Goal: Check status: Check status

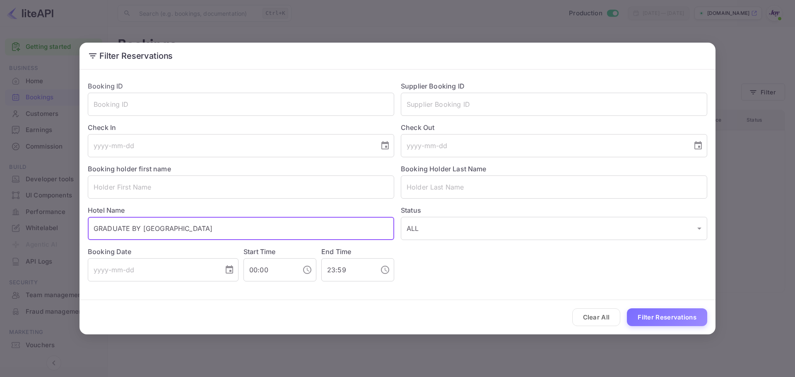
click at [257, 232] on input "GRADUATE BY [GEOGRAPHIC_DATA]" at bounding box center [241, 228] width 306 height 23
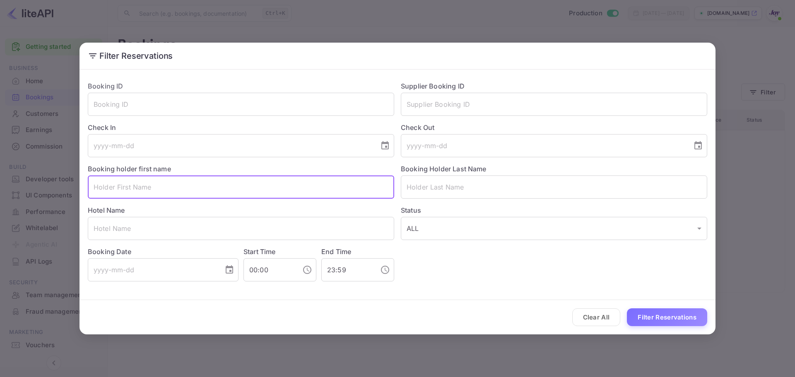
click at [176, 189] on input "text" at bounding box center [241, 187] width 306 height 23
paste input "[PERSON_NAME]"
drag, startPoint x: 170, startPoint y: 190, endPoint x: 126, endPoint y: 188, distance: 44.0
click at [118, 186] on input "[PERSON_NAME]" at bounding box center [241, 187] width 306 height 23
type input "Bryony"
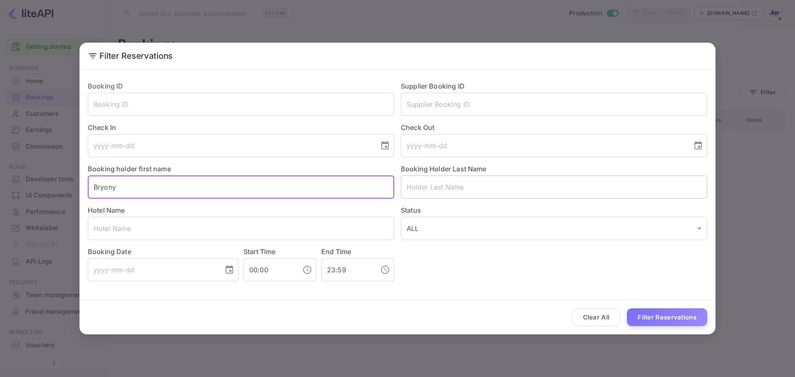
click at [458, 184] on input "text" at bounding box center [554, 187] width 306 height 23
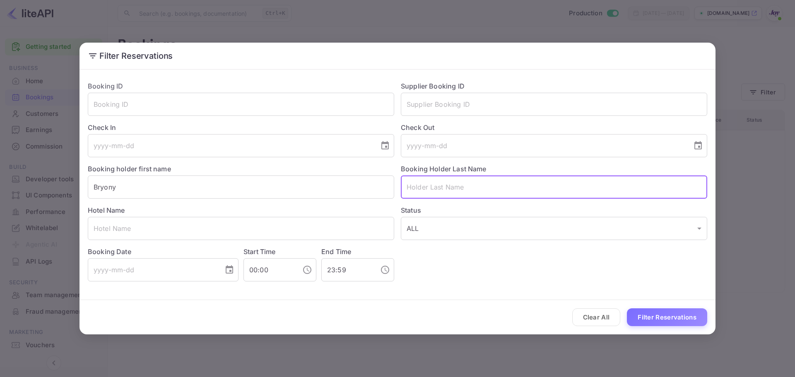
paste input "[PERSON_NAME]"
type input "[PERSON_NAME]"
click at [627, 308] on button "Filter Reservations" at bounding box center [667, 317] width 80 height 18
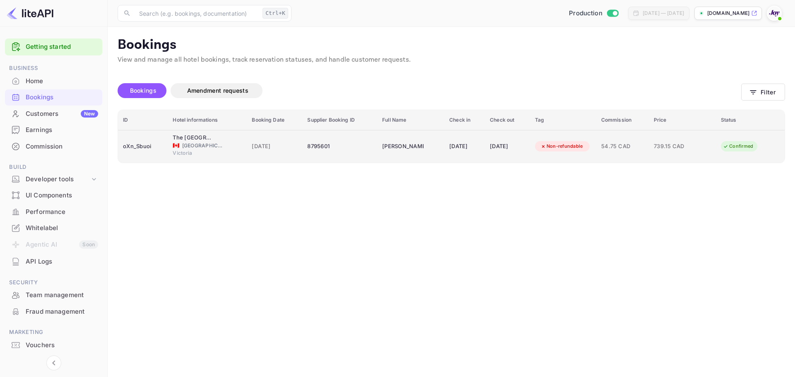
click at [343, 151] on div "8795601" at bounding box center [339, 146] width 65 height 13
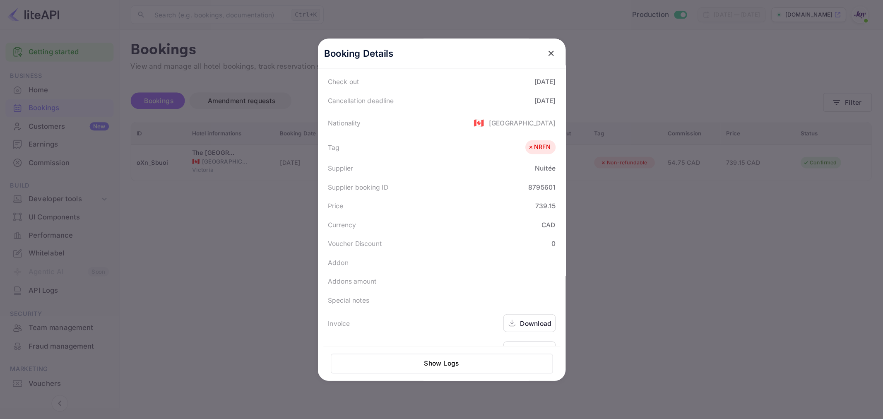
scroll to position [185, 0]
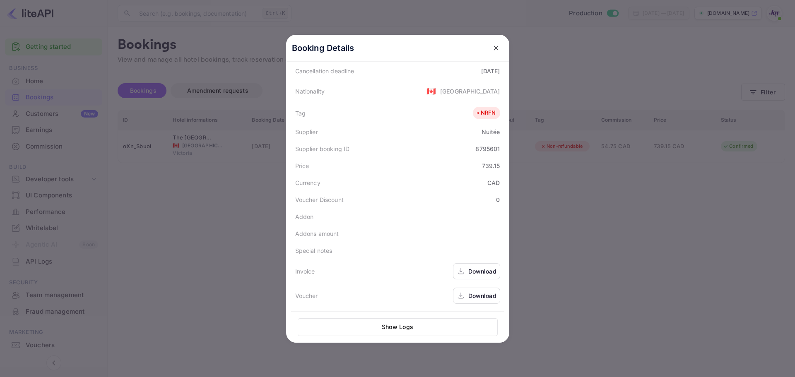
click at [591, 155] on div at bounding box center [397, 188] width 795 height 377
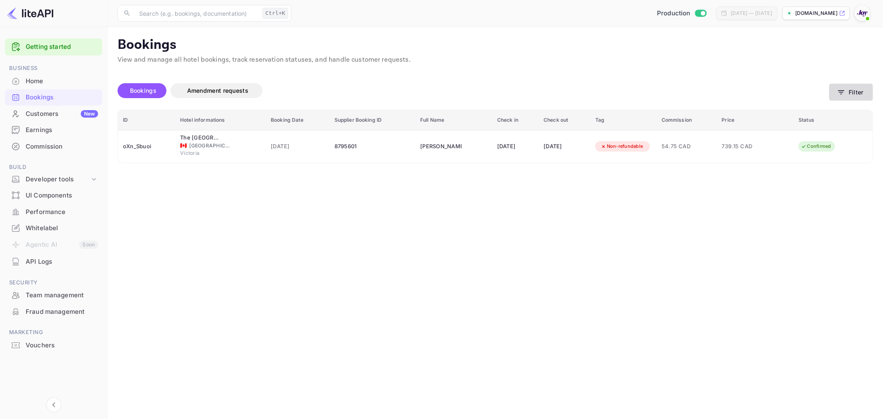
click at [794, 96] on button "Filter" at bounding box center [851, 92] width 44 height 17
